Goal: Check status: Check status

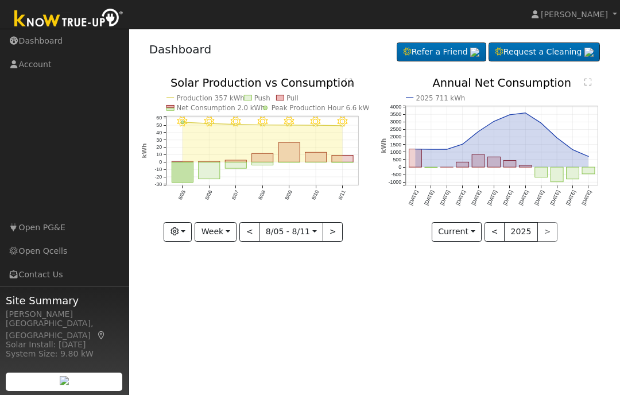
click at [225, 231] on button "Week" at bounding box center [216, 232] width 42 height 20
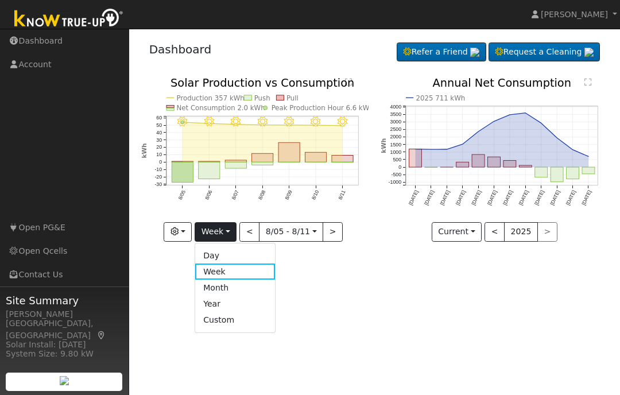
click at [222, 252] on link "Day" at bounding box center [235, 255] width 80 height 16
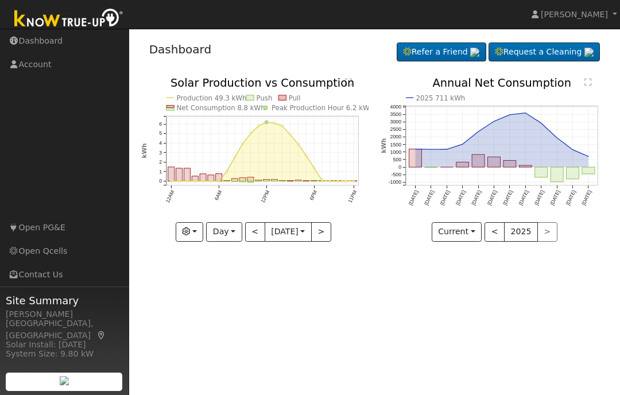
click at [252, 233] on button "<" at bounding box center [255, 232] width 20 height 20
click at [318, 235] on button ">" at bounding box center [321, 232] width 20 height 20
click at [323, 232] on button ">" at bounding box center [321, 232] width 20 height 20
click at [322, 236] on button ">" at bounding box center [321, 232] width 20 height 20
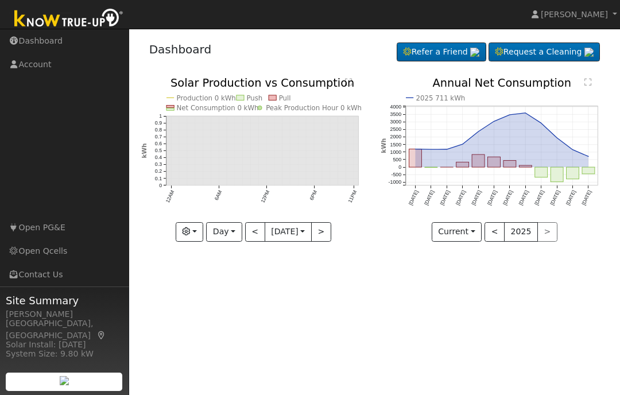
click at [253, 235] on button "<" at bounding box center [255, 232] width 20 height 20
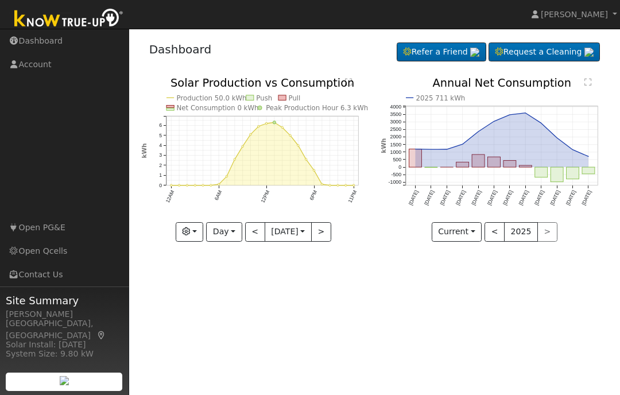
click at [249, 234] on button "<" at bounding box center [255, 232] width 20 height 20
click at [256, 237] on button "<" at bounding box center [255, 232] width 20 height 20
type input "[DATE]"
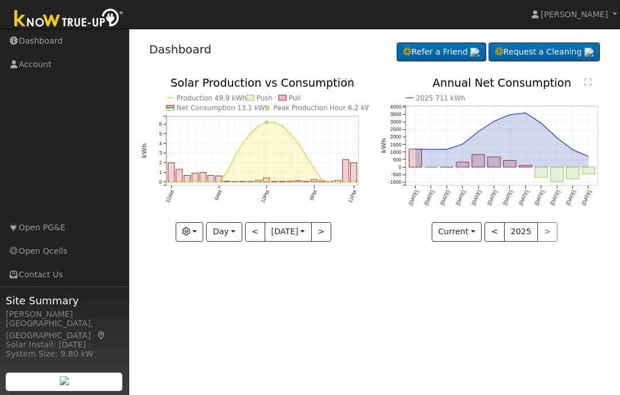
click at [265, 240] on button "8/10 [DATE]" at bounding box center [288, 232] width 47 height 20
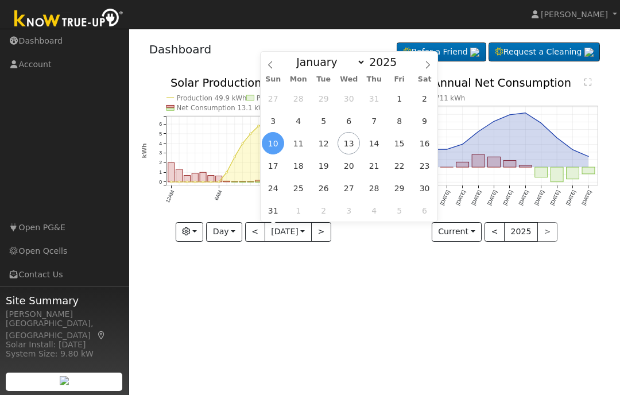
click at [275, 71] on span at bounding box center [271, 62] width 20 height 20
select select "6"
click at [370, 160] on span "24" at bounding box center [374, 165] width 22 height 22
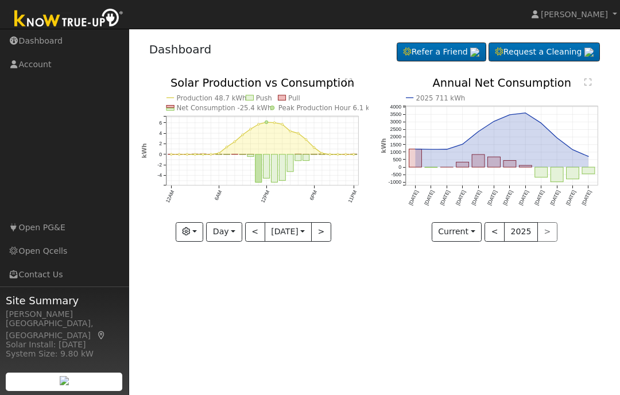
click at [221, 231] on button "Day" at bounding box center [224, 232] width 36 height 20
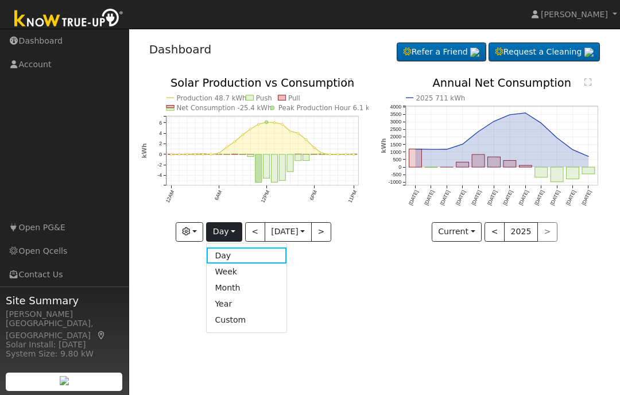
click at [233, 292] on link "Month" at bounding box center [247, 288] width 80 height 16
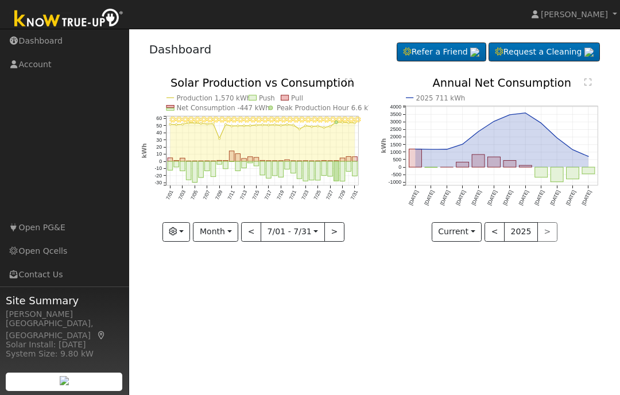
click at [224, 233] on button "Month" at bounding box center [215, 232] width 45 height 20
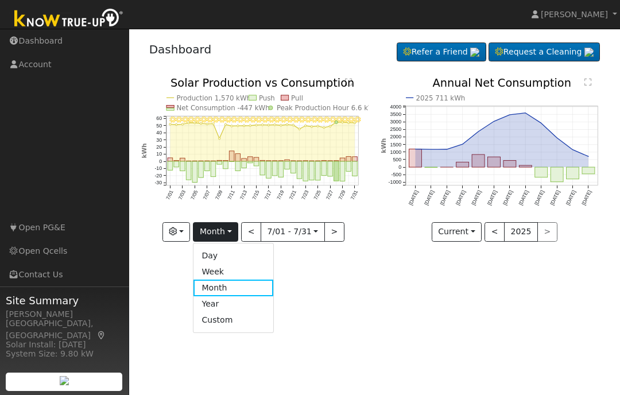
click at [218, 258] on link "Day" at bounding box center [234, 255] width 80 height 16
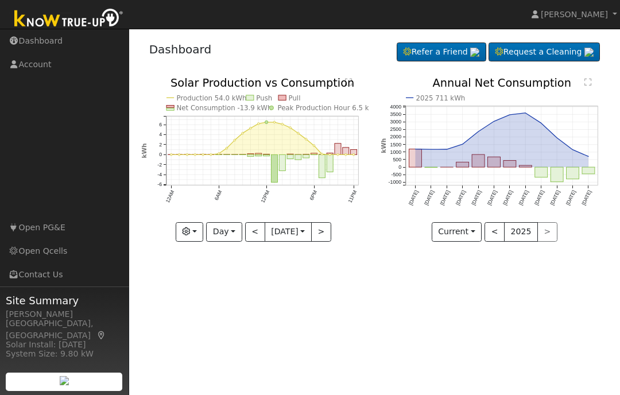
click at [250, 231] on button "<" at bounding box center [255, 232] width 20 height 20
click at [254, 235] on button "<" at bounding box center [255, 232] width 20 height 20
click at [257, 238] on button "<" at bounding box center [255, 232] width 20 height 20
click at [253, 237] on button "<" at bounding box center [255, 232] width 20 height 20
click at [253, 234] on button "<" at bounding box center [255, 232] width 20 height 20
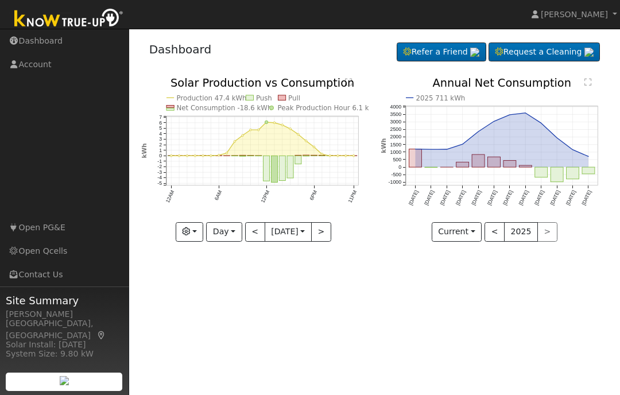
click at [253, 235] on button "<" at bounding box center [255, 232] width 20 height 20
click at [252, 241] on button "<" at bounding box center [255, 232] width 20 height 20
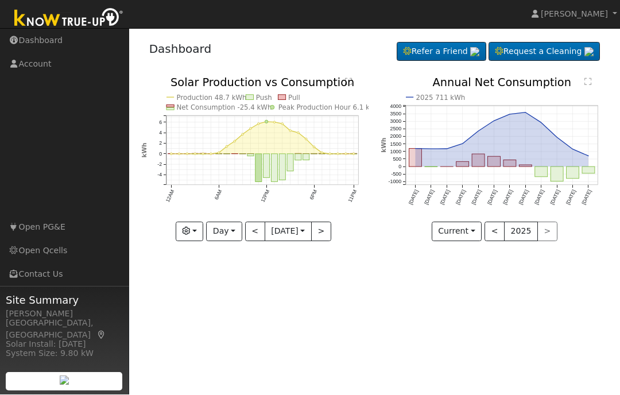
click at [222, 238] on button "Day" at bounding box center [224, 232] width 36 height 20
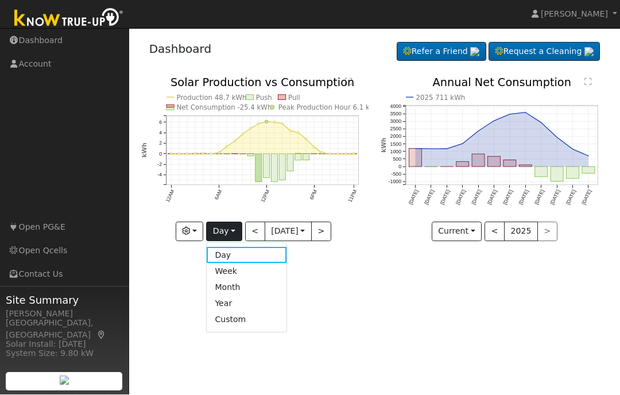
click at [224, 272] on link "Week" at bounding box center [247, 272] width 80 height 16
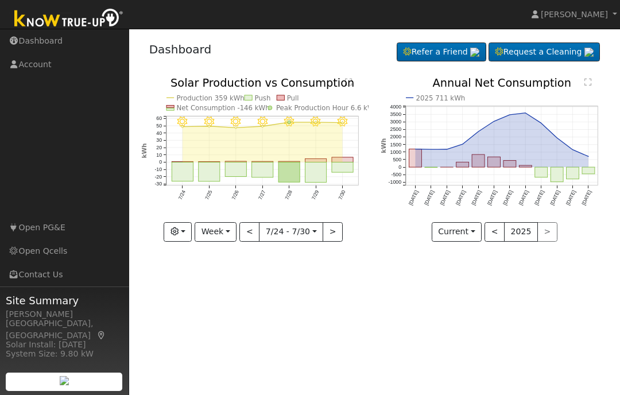
click at [336, 231] on button ">" at bounding box center [333, 232] width 20 height 20
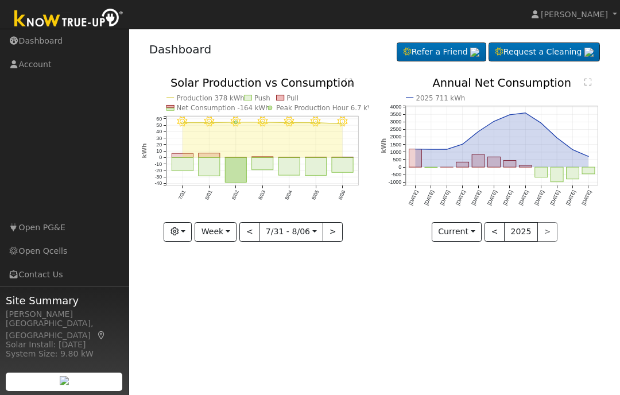
click at [332, 237] on button ">" at bounding box center [333, 232] width 20 height 20
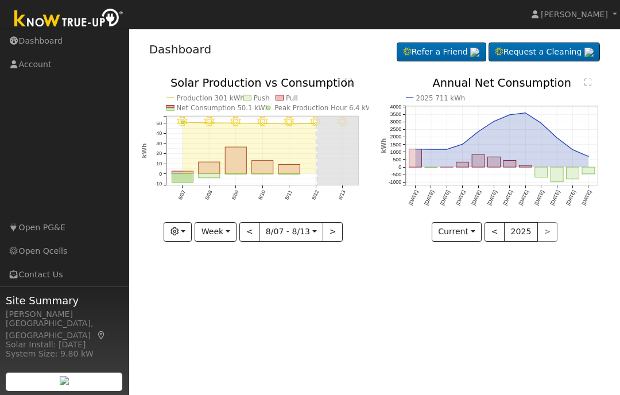
click at [253, 238] on button "<" at bounding box center [249, 232] width 20 height 20
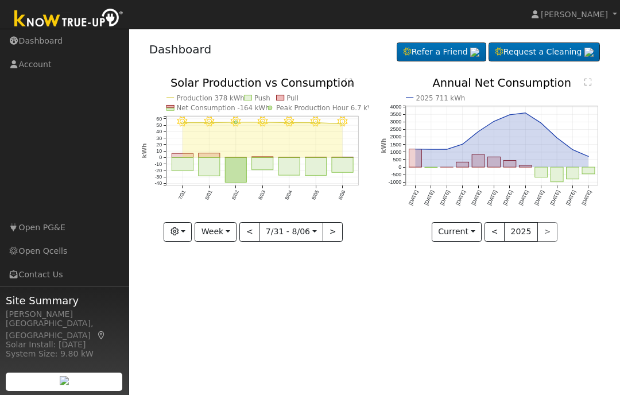
click at [329, 229] on button ">" at bounding box center [333, 232] width 20 height 20
type input "[DATE]"
